Goal: Task Accomplishment & Management: Manage account settings

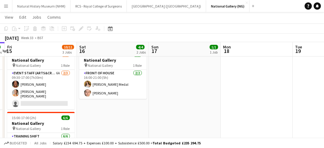
scroll to position [21, 0]
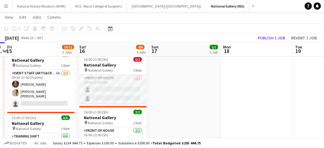
click at [119, 92] on app-card-role "Front of House 0/2 16:00-21:00 (5h) single-neutral-actions single-neutral-actio…" at bounding box center [112, 89] width 67 height 29
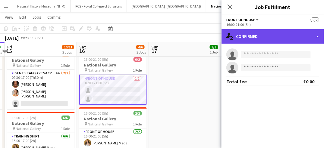
click at [316, 36] on div "single-neutral-actions-check-2 Confirmed" at bounding box center [272, 36] width 102 height 14
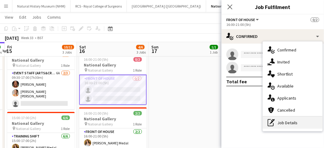
click at [296, 118] on div "pen-write Job Details" at bounding box center [293, 123] width 60 height 12
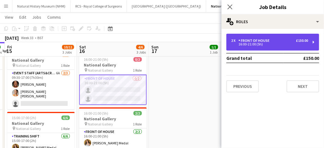
click at [260, 45] on div "16:00-21:00 (5h)" at bounding box center [269, 44] width 77 height 3
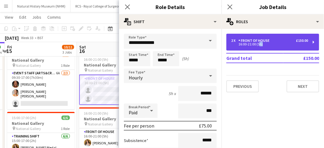
click at [260, 45] on div "16:00-21:00 (5h)" at bounding box center [269, 44] width 77 height 3
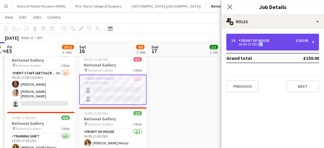
click at [260, 45] on div "16:00-21:00 (5h)" at bounding box center [269, 44] width 77 height 3
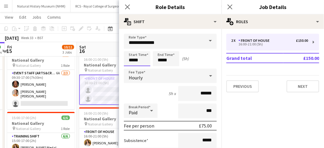
click at [147, 58] on input "*****" at bounding box center [137, 58] width 26 height 15
click at [132, 70] on div at bounding box center [131, 69] width 12 height 6
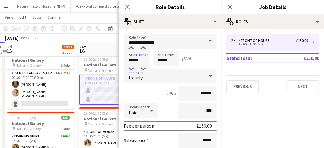
click at [132, 70] on div at bounding box center [131, 69] width 12 height 6
type input "*****"
click at [132, 70] on div at bounding box center [131, 69] width 12 height 6
click at [170, 58] on input "*****" at bounding box center [166, 58] width 26 height 15
click at [159, 67] on div at bounding box center [160, 69] width 12 height 6
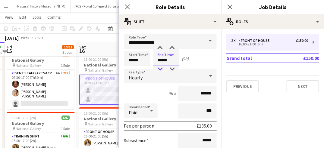
click at [159, 67] on div at bounding box center [160, 69] width 12 height 6
type input "*****"
click at [159, 46] on div at bounding box center [160, 48] width 12 height 6
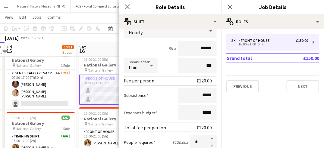
scroll to position [66, 0]
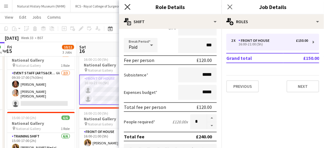
click at [127, 5] on icon "Close pop-in" at bounding box center [127, 7] width 6 height 6
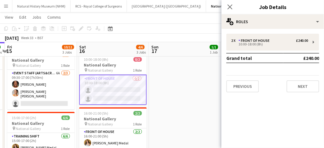
click at [128, 91] on app-card-role "Front of House 0/2 10:00-18:00 (8h) single-neutral-actions single-neutral-actio…" at bounding box center [112, 90] width 67 height 30
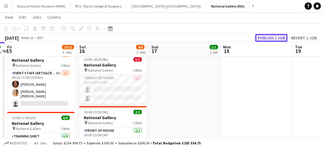
click at [272, 40] on button "Publish 1 job" at bounding box center [271, 38] width 32 height 8
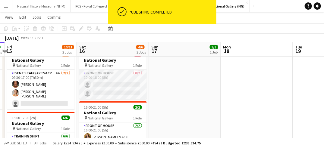
click at [128, 90] on app-card-role "Front of House 0/2 10:00-18:00 (8h) single-neutral-actions single-neutral-actio…" at bounding box center [112, 84] width 67 height 29
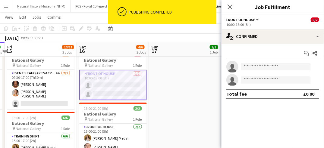
click at [258, 63] on app-invite-slot "single-neutral-actions" at bounding box center [272, 67] width 102 height 12
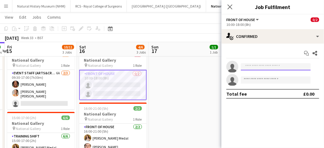
click at [254, 68] on input at bounding box center [276, 66] width 70 height 7
type input "*****"
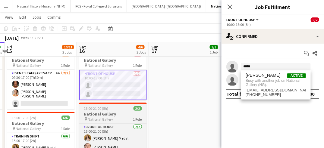
click at [127, 116] on h3 "National Gallery" at bounding box center [112, 113] width 67 height 5
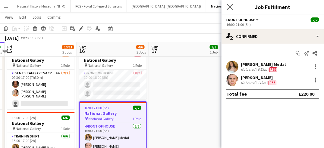
click at [230, 4] on app-icon "Close pop-in" at bounding box center [230, 7] width 9 height 9
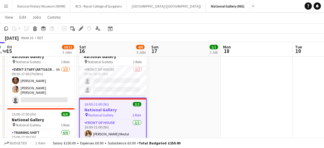
scroll to position [21, 0]
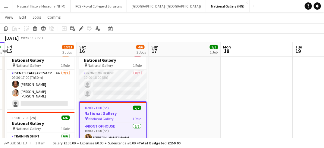
click at [118, 84] on app-card-role "Front of House 0/2 10:00-18:00 (8h) single-neutral-actions single-neutral-actio…" at bounding box center [112, 84] width 67 height 29
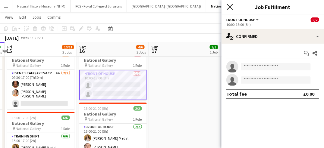
click at [228, 7] on icon "Close pop-in" at bounding box center [230, 7] width 6 height 6
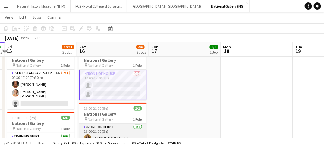
click at [120, 132] on app-card-role "Front of House [DATE] 16:00-21:00 (5h) [PERSON_NAME] Medal [PERSON_NAME]" at bounding box center [112, 138] width 67 height 29
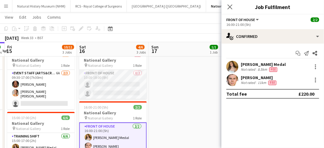
click at [107, 88] on app-card-role "Front of House 0/2 10:00-18:00 (8h) single-neutral-actions single-neutral-actio…" at bounding box center [112, 84] width 67 height 29
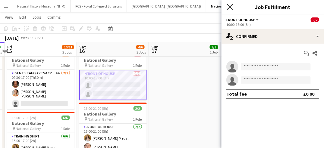
click at [232, 8] on icon "Close pop-in" at bounding box center [230, 7] width 6 height 6
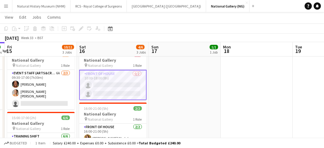
click at [118, 82] on app-card-role "Front of House 0/2 10:00-18:00 (8h) single-neutral-actions single-neutral-actio…" at bounding box center [112, 85] width 67 height 30
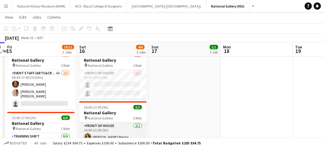
click at [118, 128] on app-card-role "Front of House [DATE] 16:00-21:00 (5h) [PERSON_NAME] Medal [PERSON_NAME]" at bounding box center [112, 137] width 67 height 29
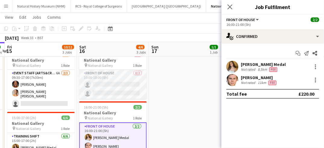
click at [117, 92] on app-card-role "Front of House 0/2 10:00-18:00 (8h) single-neutral-actions single-neutral-actio…" at bounding box center [112, 84] width 67 height 29
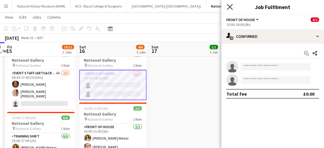
click at [230, 8] on icon at bounding box center [230, 7] width 6 height 6
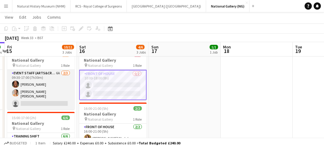
click at [10, 90] on app-card-role "Event Staff (Arts&Crafts) 6A [DATE] 09:30-17:00 (7h30m) [PERSON_NAME] [PERSON_N…" at bounding box center [40, 90] width 67 height 40
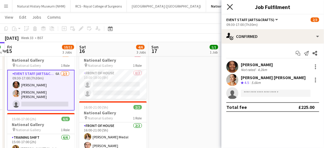
click at [229, 8] on icon "Close pop-in" at bounding box center [230, 7] width 6 height 6
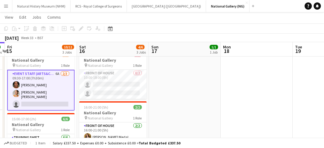
click at [64, 86] on app-card-role "Event Staff (Arts&Crafts) 6A [DATE] 09:30-17:00 (7h30m) [PERSON_NAME] [PERSON_N…" at bounding box center [40, 90] width 67 height 41
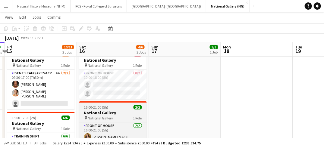
click at [122, 118] on div "pin National Gallery 1 Role" at bounding box center [112, 118] width 67 height 5
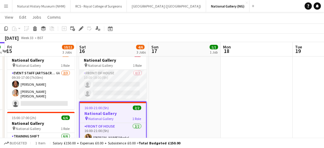
click at [114, 89] on app-card-role "Front of House 0/2 10:00-18:00 (8h) single-neutral-actions single-neutral-actio…" at bounding box center [112, 84] width 67 height 29
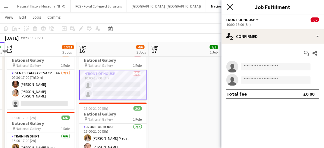
click at [229, 8] on icon "Close pop-in" at bounding box center [230, 7] width 6 height 6
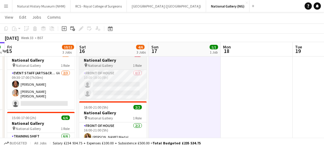
click at [112, 58] on h3 "National Gallery" at bounding box center [112, 60] width 67 height 5
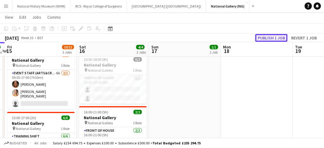
click at [267, 39] on button "Publish 1 job" at bounding box center [271, 38] width 32 height 8
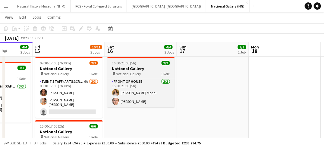
scroll to position [13, 0]
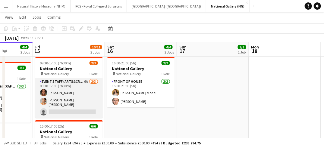
click at [81, 89] on app-card-role "Event Staff (Arts&Crafts) 6A [DATE] 09:30-17:00 (7h30m) [PERSON_NAME] [PERSON_N…" at bounding box center [68, 98] width 67 height 40
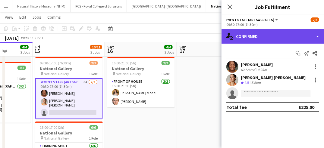
click at [307, 33] on div "single-neutral-actions-check-2 Confirmed" at bounding box center [272, 36] width 102 height 14
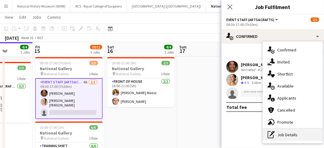
click at [292, 135] on div "pen-write Job Details" at bounding box center [293, 135] width 60 height 12
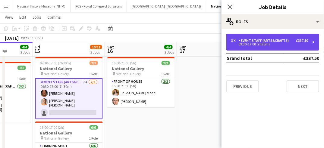
click at [273, 45] on div "09:30-17:00 (7h30m)" at bounding box center [269, 44] width 77 height 3
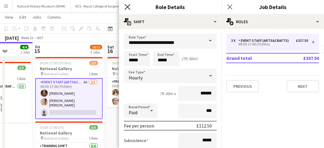
click at [128, 8] on icon at bounding box center [127, 7] width 6 height 6
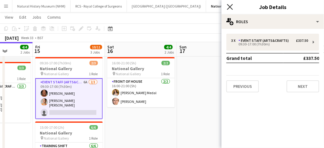
click at [227, 4] on icon at bounding box center [230, 7] width 6 height 6
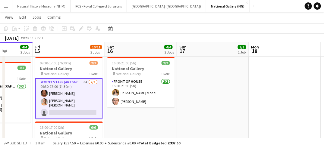
click at [7, 9] on button "Menu" at bounding box center [6, 6] width 12 height 12
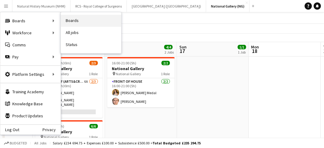
click at [72, 24] on link "Boards" at bounding box center [91, 21] width 60 height 12
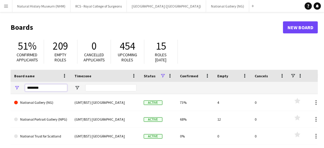
drag, startPoint x: 45, startPoint y: 86, endPoint x: 9, endPoint y: 85, distance: 35.8
click at [9, 85] on main "Boards New Board 51% Confirmed applicants 209 Empty roles 0 Cancelled applicant…" at bounding box center [162, 120] width 324 height 217
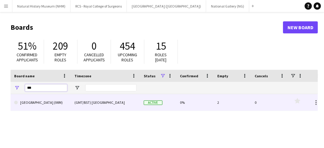
type input "***"
click at [52, 101] on link "[GEOGRAPHIC_DATA] (IWM)" at bounding box center [40, 102] width 53 height 17
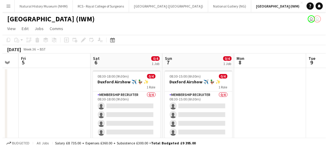
scroll to position [0, 200]
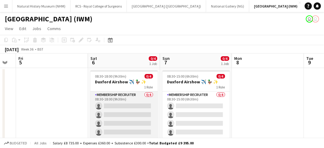
click at [137, 115] on app-card-role "Membership Recruiter 0/4 08:30-18:00 (9h30m) single-neutral-actions single-neut…" at bounding box center [123, 115] width 67 height 47
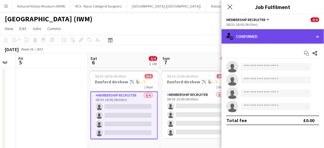
click at [287, 33] on div "single-neutral-actions-check-2 Confirmed" at bounding box center [272, 36] width 102 height 14
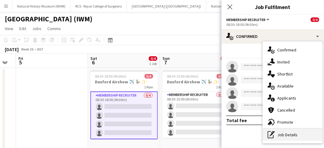
click at [292, 136] on div "pen-write Job Details" at bounding box center [293, 135] width 60 height 12
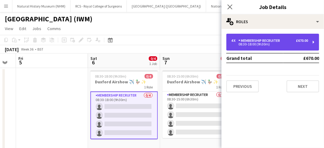
click at [315, 45] on div "4 x Membership Recruiter £670.00 08:30-18:00 (9h30m)" at bounding box center [272, 42] width 93 height 17
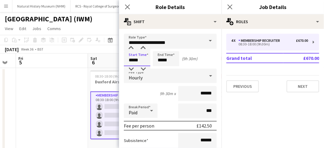
click at [150, 58] on input "*****" at bounding box center [137, 58] width 26 height 15
click at [132, 69] on div at bounding box center [131, 69] width 12 height 6
click at [131, 48] on div at bounding box center [131, 48] width 12 height 6
click at [141, 68] on div at bounding box center [143, 69] width 12 height 6
type input "*****"
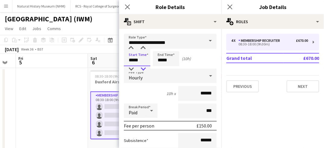
click at [141, 68] on div at bounding box center [143, 69] width 12 height 6
click at [126, 7] on icon "Close pop-in" at bounding box center [127, 7] width 6 height 6
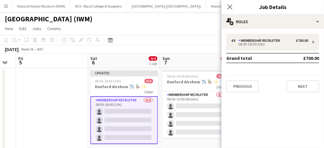
click at [118, 129] on app-card-role "Membership Recruiter 0/4 08:00-18:00 (10h) single-neutral-actions single-neutra…" at bounding box center [123, 120] width 67 height 48
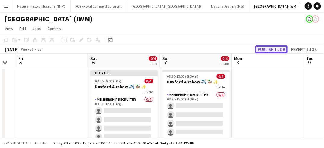
click at [268, 50] on button "Publish 1 job" at bounding box center [271, 49] width 32 height 8
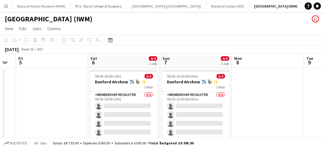
click at [5, 5] on app-icon "Menu" at bounding box center [6, 6] width 5 height 5
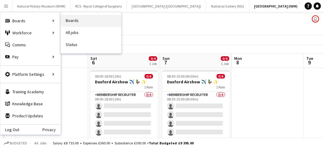
click at [76, 20] on link "Boards" at bounding box center [91, 21] width 60 height 12
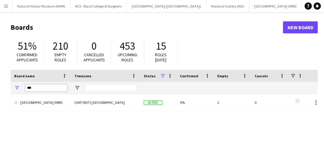
drag, startPoint x: 43, startPoint y: 89, endPoint x: 14, endPoint y: 84, distance: 28.6
click at [14, 84] on div "***" at bounding box center [41, 88] width 60 height 12
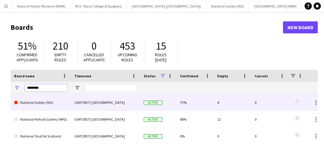
type input "********"
click at [34, 104] on link "National Gallery (NG)" at bounding box center [40, 102] width 53 height 17
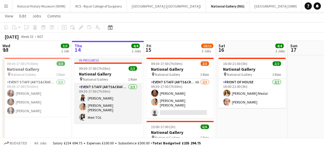
scroll to position [11, 0]
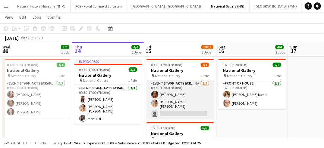
drag, startPoint x: 189, startPoint y: 110, endPoint x: 179, endPoint y: 110, distance: 10.2
click at [179, 110] on app-card-role "Event Staff (Arts&Crafts) 6A [DATE] 09:30-17:00 (7h30m) [PERSON_NAME] [PERSON_N…" at bounding box center [179, 100] width 67 height 40
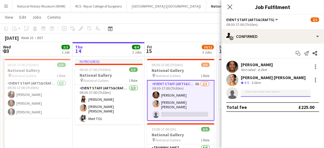
click at [251, 92] on input at bounding box center [276, 93] width 70 height 7
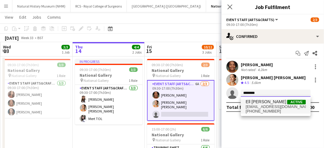
type input "********"
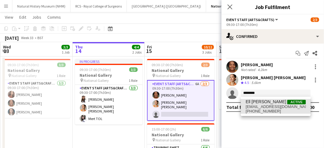
click at [254, 101] on span "Ell [PERSON_NAME]" at bounding box center [265, 101] width 41 height 5
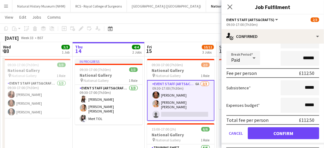
scroll to position [61, 0]
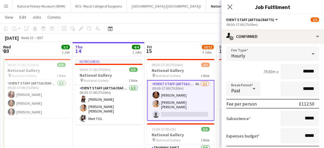
click at [301, 51] on div "Hourly" at bounding box center [266, 54] width 81 height 14
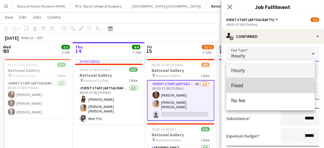
click at [251, 80] on mat-option "Fixed" at bounding box center [270, 85] width 88 height 15
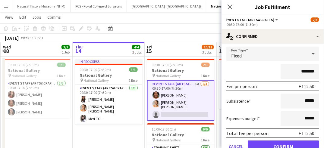
click at [310, 87] on div "Fee per person £112.50" at bounding box center [272, 87] width 93 height 10
click at [309, 86] on div "£112.50" at bounding box center [306, 86] width 15 height 6
click at [310, 68] on input "*******" at bounding box center [299, 71] width 39 height 15
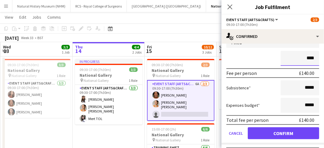
type input "****"
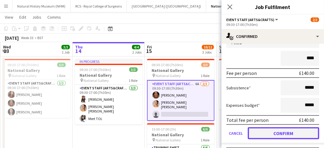
drag, startPoint x: 281, startPoint y: 133, endPoint x: 272, endPoint y: 135, distance: 9.3
click at [272, 135] on button "Confirm" at bounding box center [283, 133] width 71 height 12
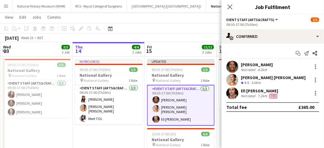
scroll to position [0, 0]
click at [230, 7] on icon at bounding box center [230, 7] width 6 height 6
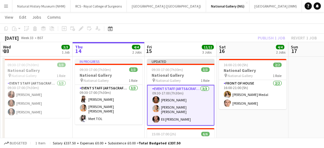
click at [190, 114] on app-card-role "Event Staff (Arts&Crafts) [DATE] 09:30-17:00 (7h30m) [PERSON_NAME] [PERSON_NAME…" at bounding box center [180, 105] width 67 height 41
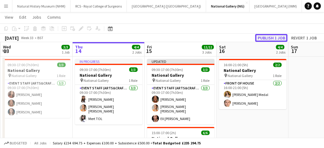
click at [269, 38] on button "Publish 1 job" at bounding box center [271, 38] width 32 height 8
